Goal: Task Accomplishment & Management: Complete application form

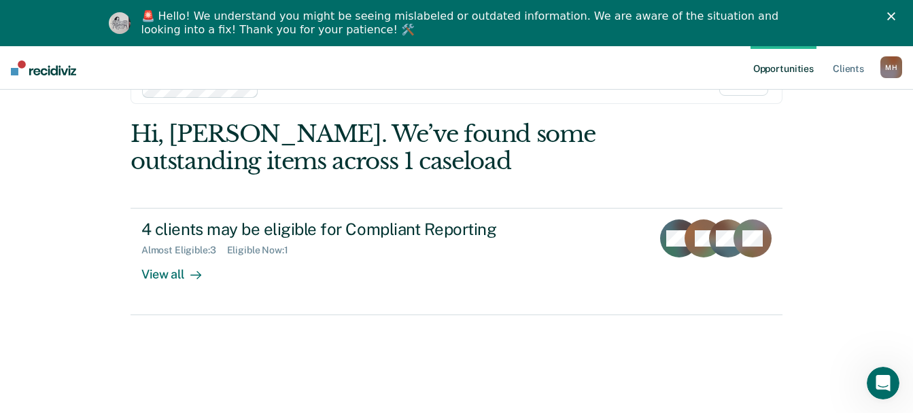
scroll to position [46, 0]
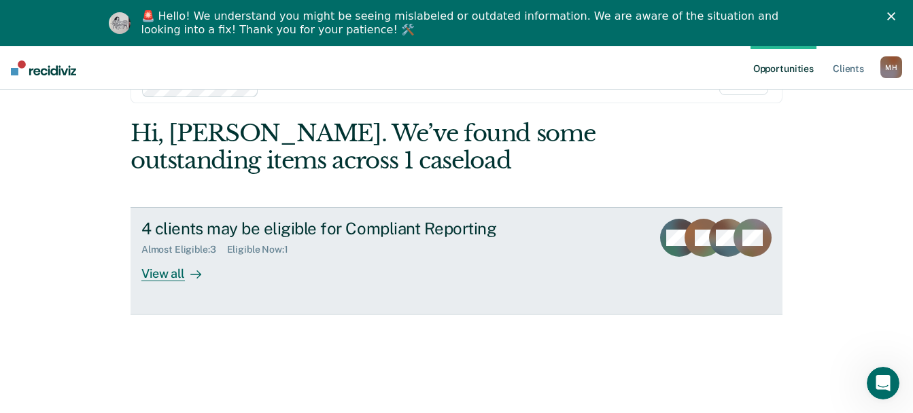
click at [170, 282] on div "View all" at bounding box center [179, 269] width 76 height 27
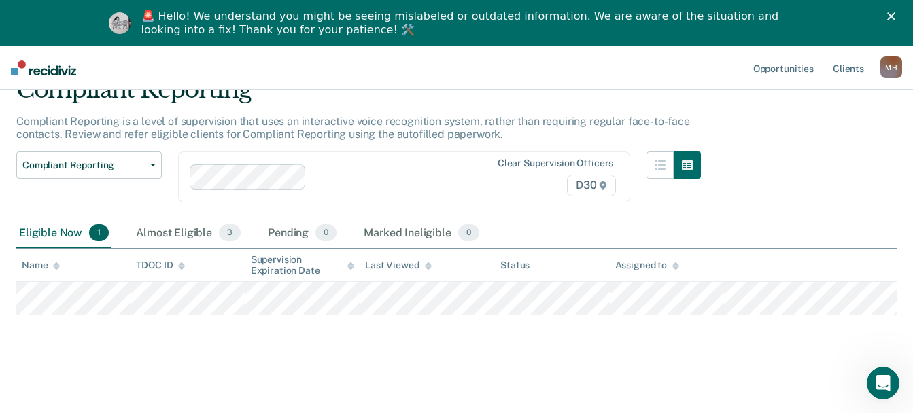
scroll to position [190, 0]
click at [206, 219] on div "Almost Eligible 3" at bounding box center [188, 234] width 110 height 30
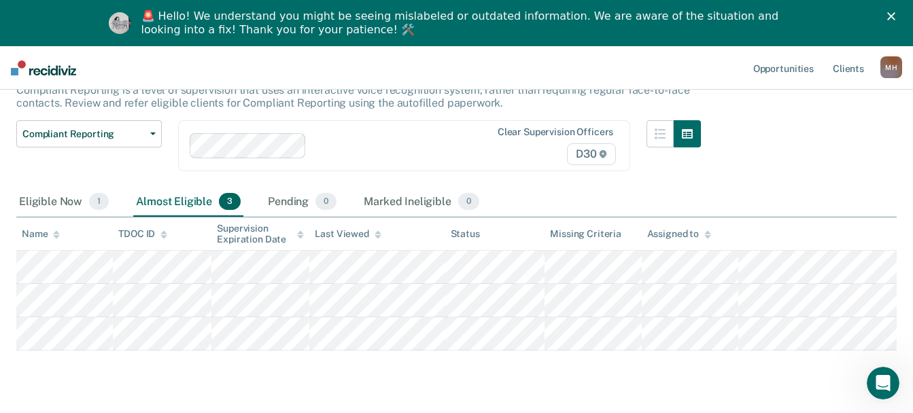
scroll to position [68, 0]
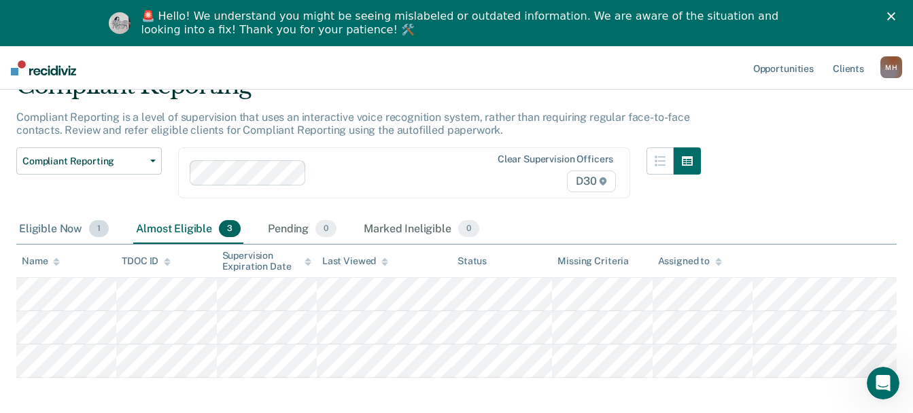
click at [51, 245] on div "Eligible Now 1" at bounding box center [63, 230] width 95 height 30
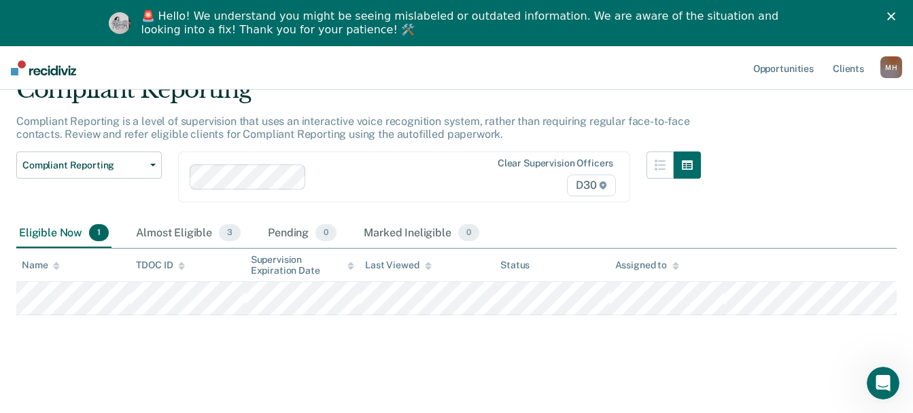
scroll to position [190, 0]
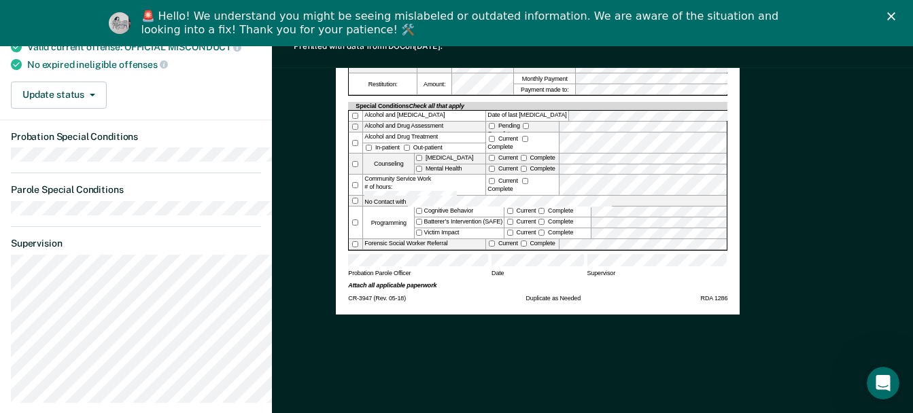
scroll to position [345, 0]
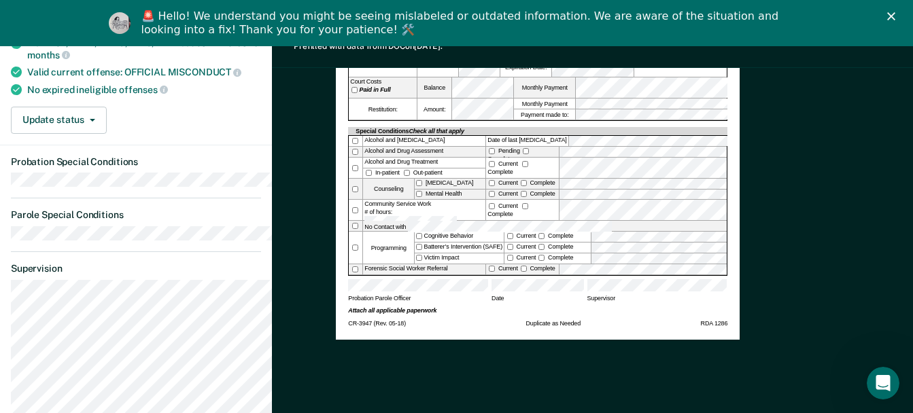
drag, startPoint x: 771, startPoint y: 188, endPoint x: 589, endPoint y: 157, distance: 184.8
click at [575, 120] on label "Payment made to:" at bounding box center [544, 114] width 61 height 10
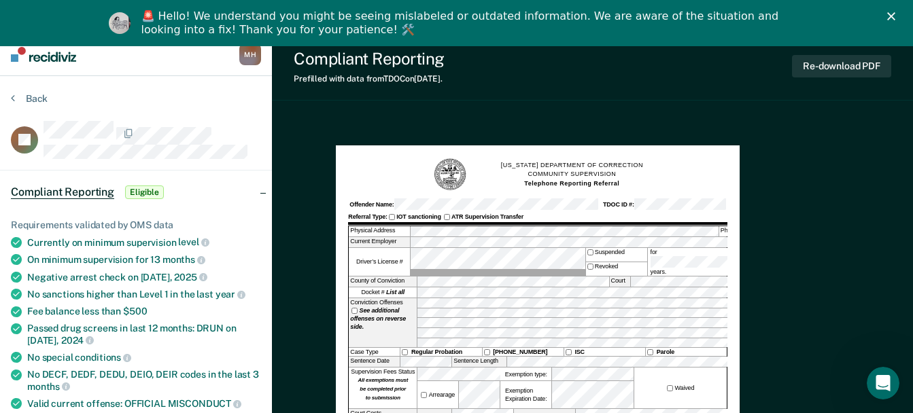
scroll to position [0, 0]
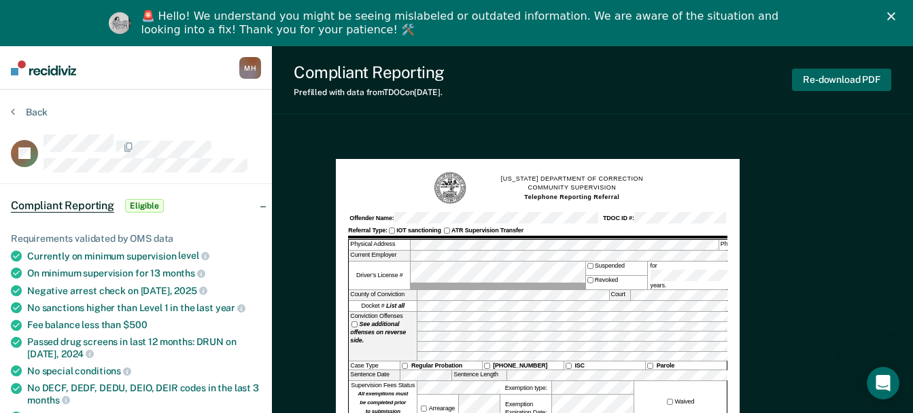
click at [819, 86] on button "Re-download PDF" at bounding box center [841, 80] width 99 height 22
